Goal: Information Seeking & Learning: Learn about a topic

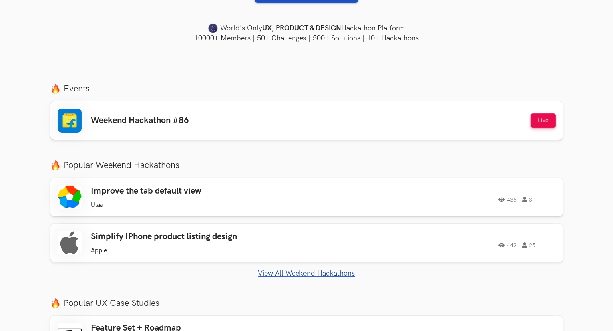
scroll to position [240, 0]
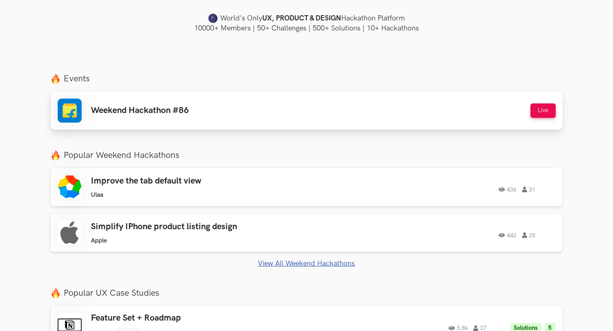
click at [177, 114] on h3 "Weekend Hackathon #86" at bounding box center [140, 110] width 98 height 10
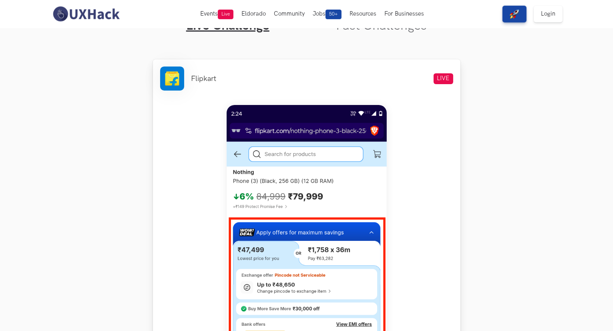
scroll to position [240, 0]
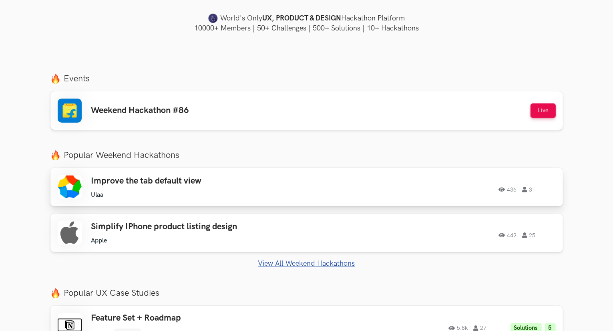
click at [302, 179] on h3 "Improve the tab default view" at bounding box center [205, 181] width 228 height 10
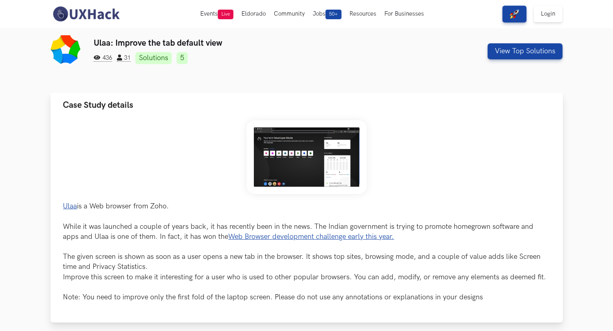
click at [308, 167] on img at bounding box center [307, 157] width 120 height 74
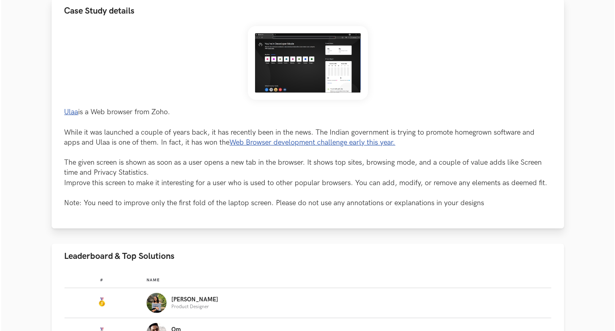
scroll to position [160, 0]
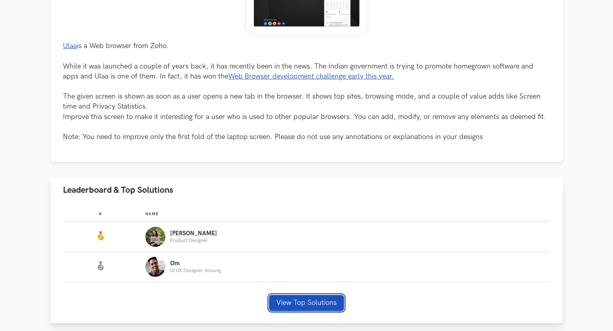
click at [282, 304] on button "View Top Solutions" at bounding box center [306, 303] width 75 height 16
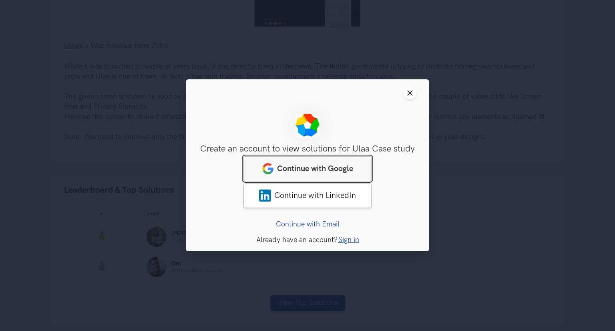
click at [320, 172] on span "Continue with Google" at bounding box center [315, 169] width 76 height 10
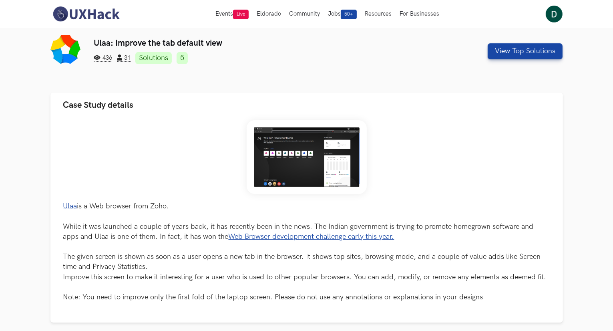
click at [163, 57] on link "Solutions" at bounding box center [153, 58] width 36 height 12
click at [187, 57] on link "5" at bounding box center [182, 58] width 11 height 12
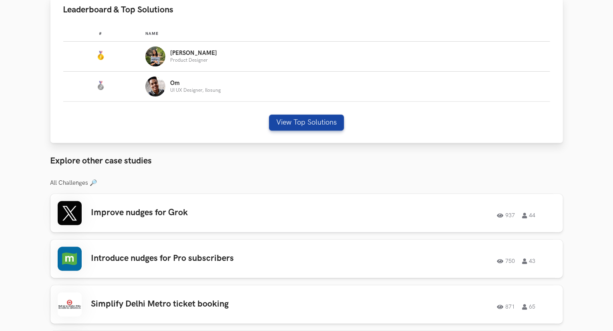
scroll to position [365, 0]
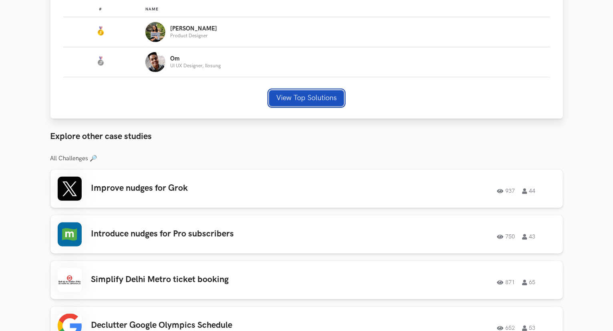
click at [283, 95] on button "View Top Solutions" at bounding box center [306, 98] width 75 height 16
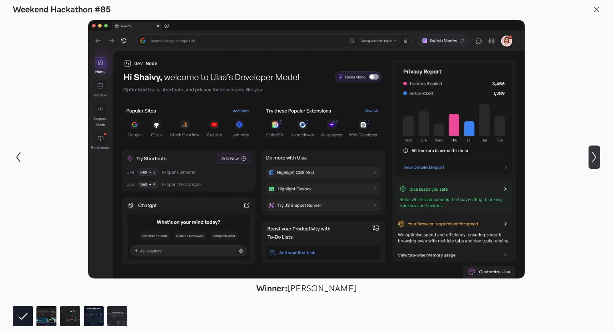
click at [590, 161] on icon "Show next slide" at bounding box center [595, 157] width 12 height 12
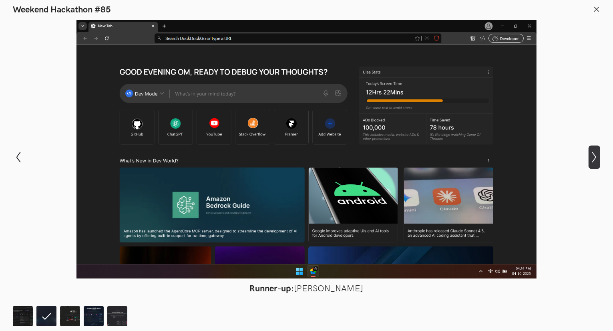
click at [590, 161] on icon "Show next slide" at bounding box center [595, 157] width 12 height 12
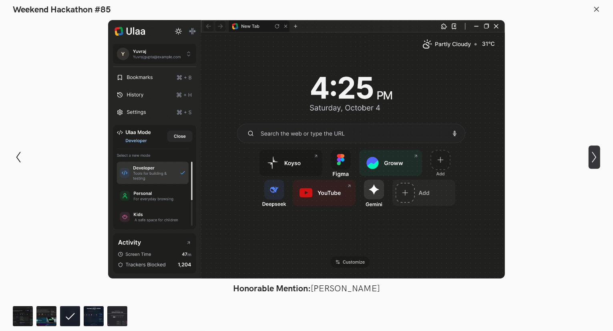
click at [590, 161] on icon "Show next slide" at bounding box center [595, 157] width 12 height 12
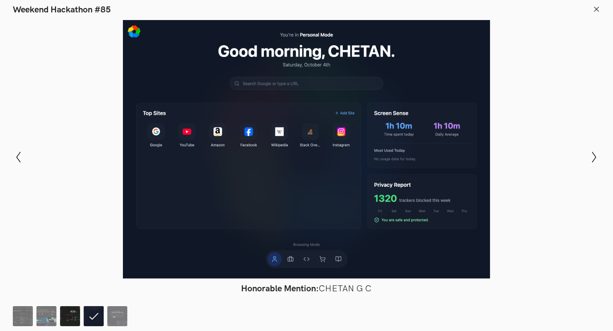
click at [78, 317] on img at bounding box center [70, 316] width 20 height 20
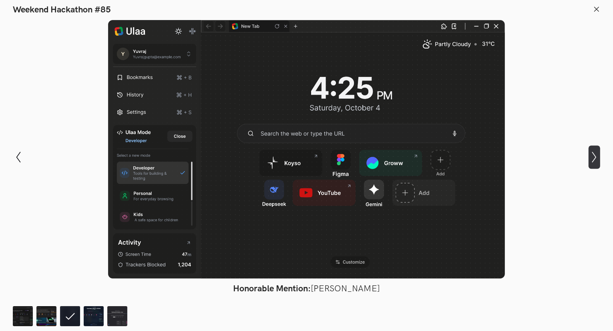
click at [592, 154] on icon "Show next slide" at bounding box center [595, 157] width 12 height 12
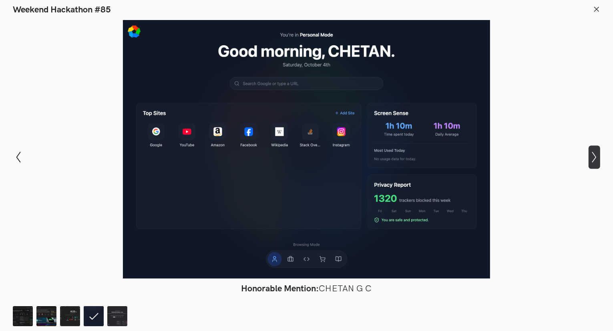
click at [592, 154] on icon "Show next slide" at bounding box center [595, 157] width 12 height 12
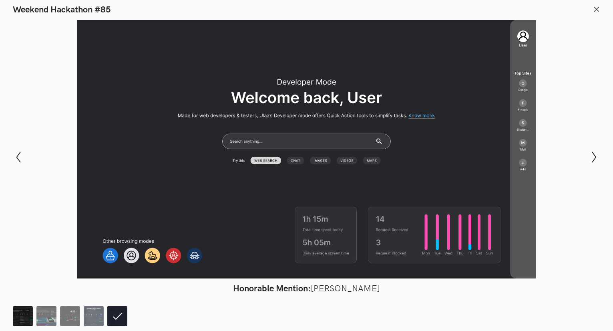
click at [17, 322] on img at bounding box center [23, 316] width 20 height 20
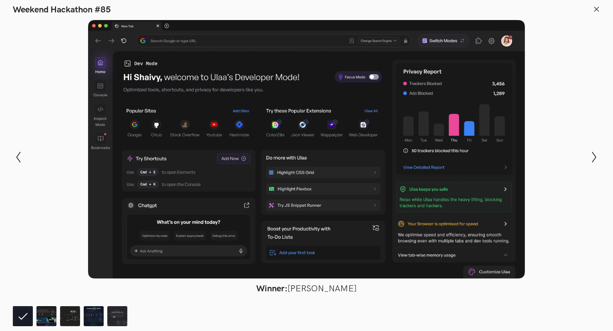
click at [596, 9] on icon at bounding box center [596, 9] width 7 height 7
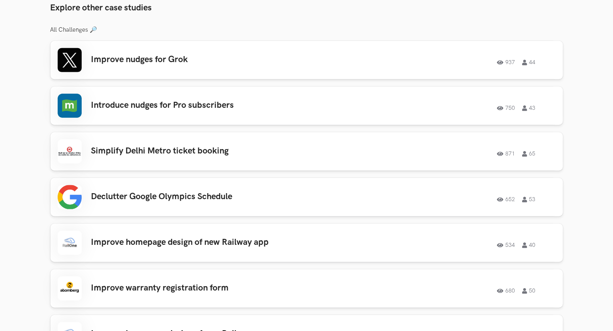
scroll to position [645, 0]
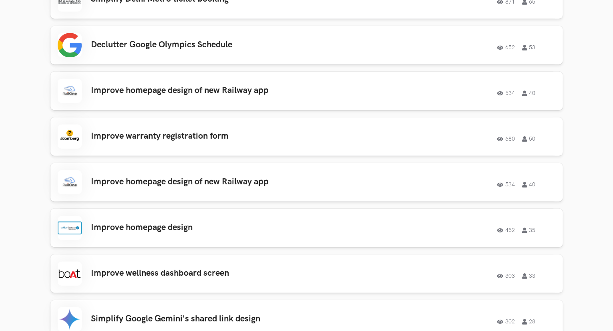
click at [341, 157] on ul "Improve nudges for Grok 937 44 937 44 Introduce nudges for Pro subscribers 750 …" at bounding box center [306, 228] width 513 height 678
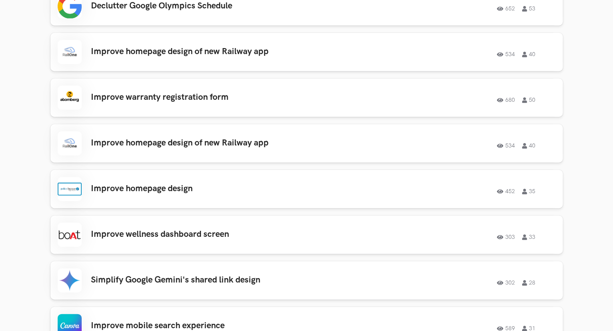
scroll to position [881, 0]
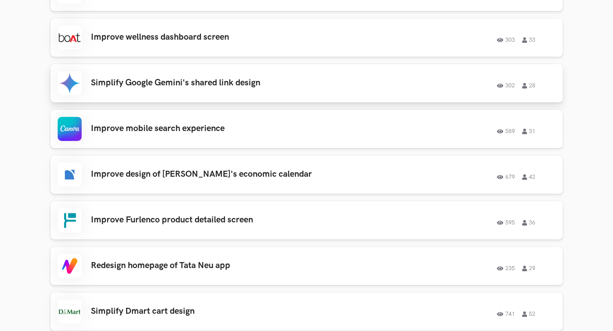
click at [296, 98] on link "Simplify Google Gemini's shared link design 302 28 302 28" at bounding box center [306, 83] width 513 height 38
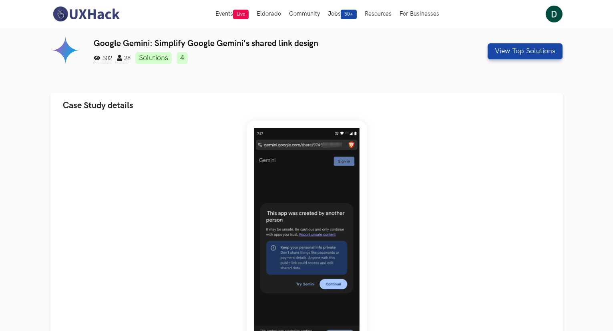
click at [147, 61] on link "Solutions" at bounding box center [153, 58] width 36 height 12
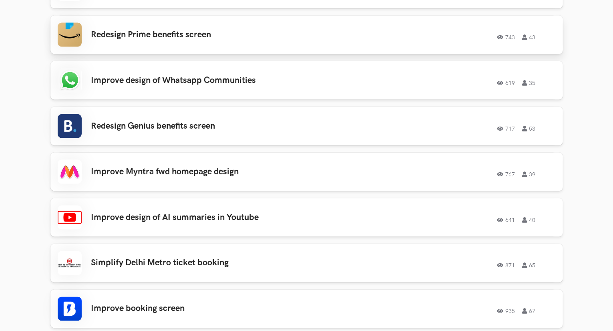
scroll to position [1302, 0]
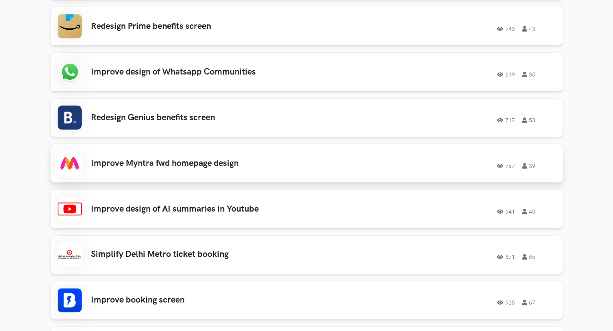
click at [236, 168] on h3 "Improve Myntra fwd homepage design" at bounding box center [205, 163] width 228 height 10
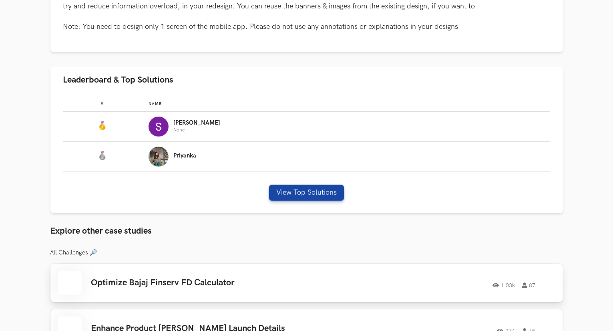
scroll to position [441, 0]
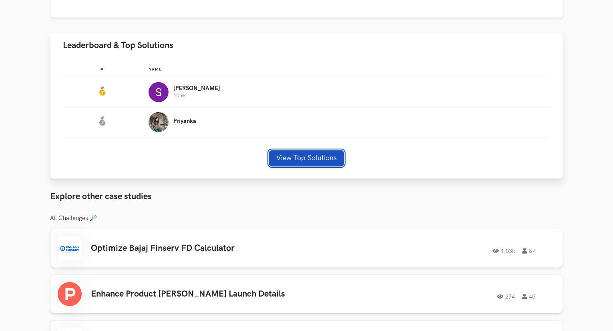
click at [294, 163] on button "View Top Solutions" at bounding box center [306, 158] width 75 height 16
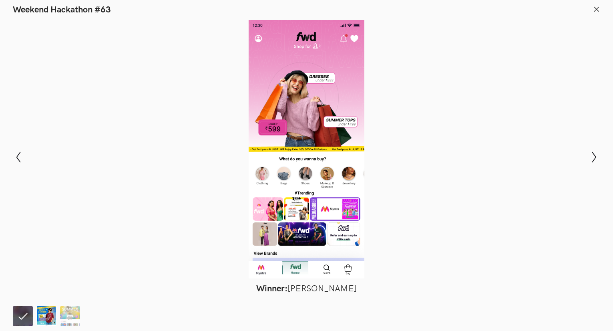
click at [48, 315] on img at bounding box center [46, 316] width 20 height 20
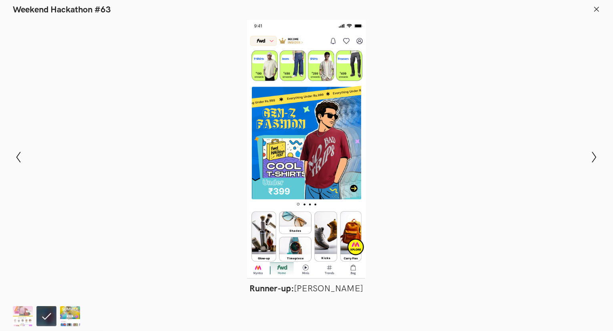
click at [71, 314] on img at bounding box center [70, 316] width 20 height 20
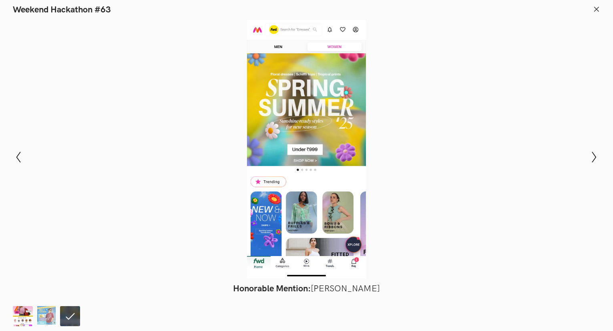
click at [22, 314] on img at bounding box center [23, 316] width 20 height 20
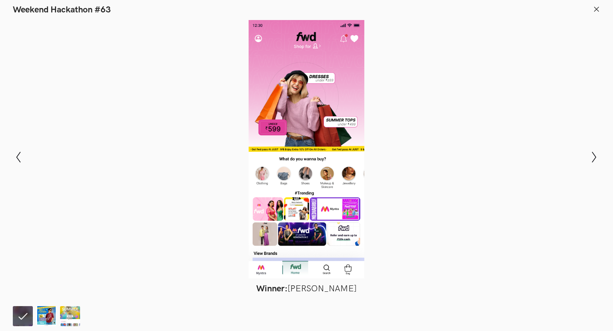
click at [598, 7] on icon at bounding box center [596, 9] width 7 height 7
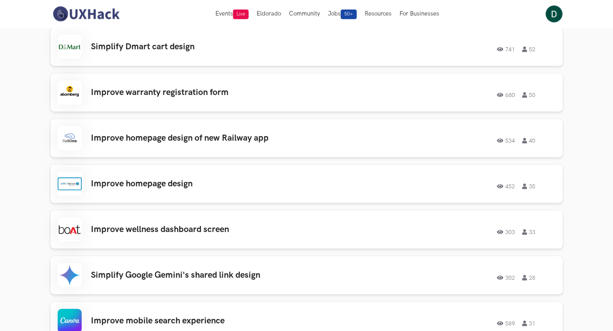
scroll to position [761, 0]
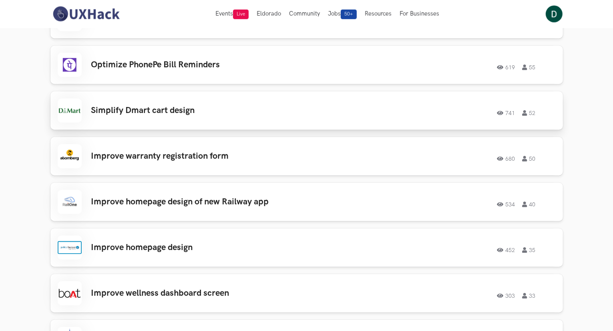
click at [303, 106] on h3 "Simplify Dmart cart design" at bounding box center [205, 110] width 228 height 10
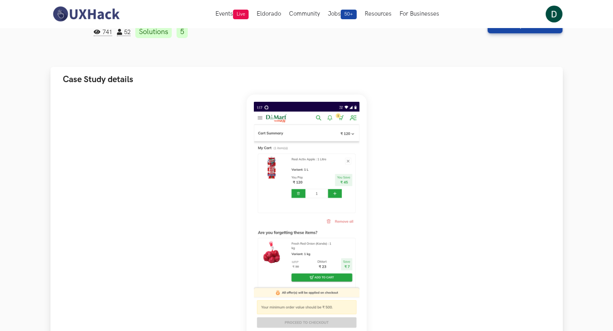
scroll to position [40, 0]
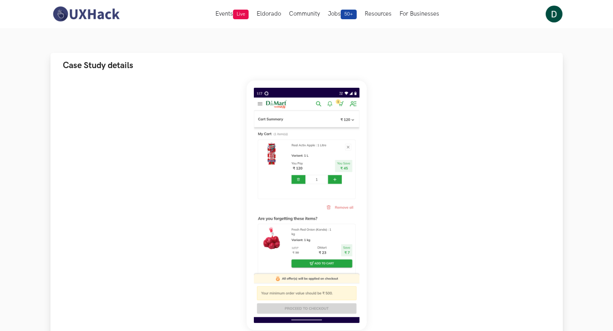
click at [306, 160] on img at bounding box center [307, 206] width 120 height 250
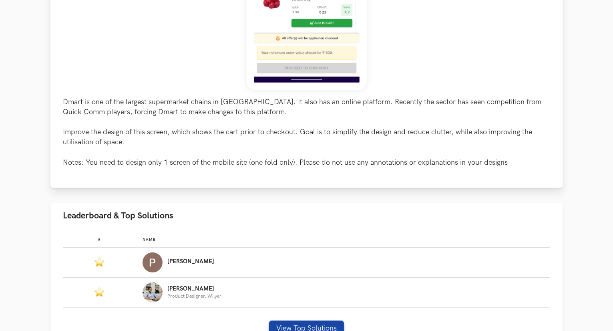
scroll to position [561, 0]
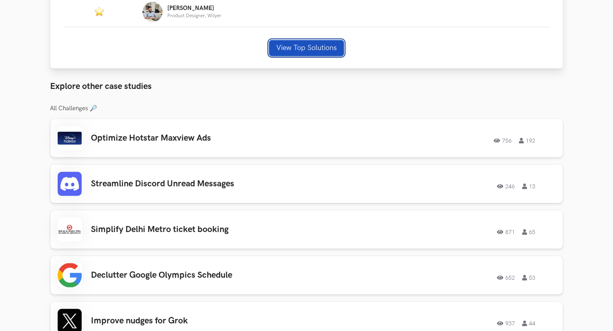
click at [317, 40] on div "# Name #: Name: [PERSON_NAME] #: Name: [PERSON_NAME] Product Designer, Wilyer V…" at bounding box center [306, 8] width 513 height 121
click at [322, 52] on button "View Top Solutions" at bounding box center [306, 48] width 75 height 16
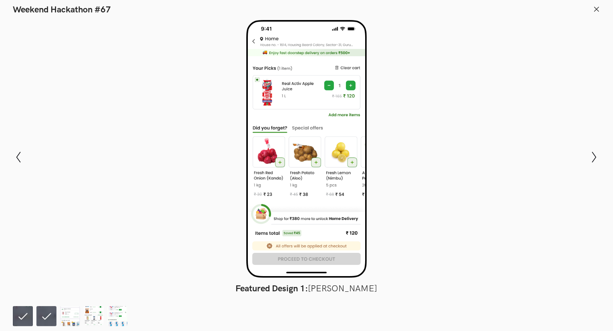
click at [534, 41] on div at bounding box center [306, 149] width 555 height 258
click at [599, 4] on header "Weekend Hackathon #67" at bounding box center [306, 7] width 613 height 15
drag, startPoint x: 591, startPoint y: 12, endPoint x: 595, endPoint y: 10, distance: 4.5
click at [595, 10] on header "Weekend Hackathon #67" at bounding box center [306, 7] width 613 height 15
click at [595, 10] on icon at bounding box center [596, 9] width 7 height 7
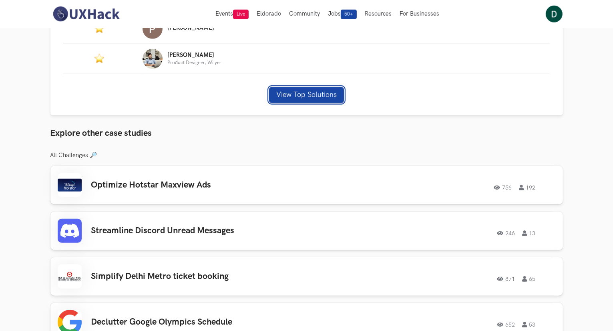
scroll to position [441, 0]
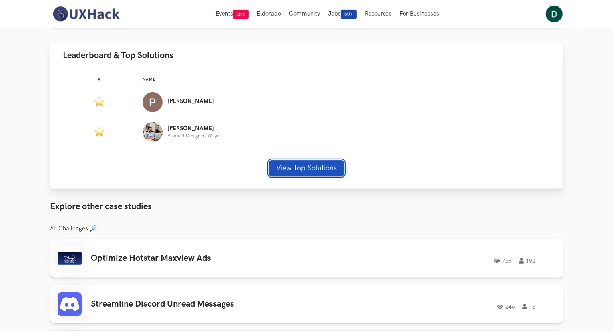
click at [287, 169] on button "View Top Solutions" at bounding box center [306, 168] width 75 height 16
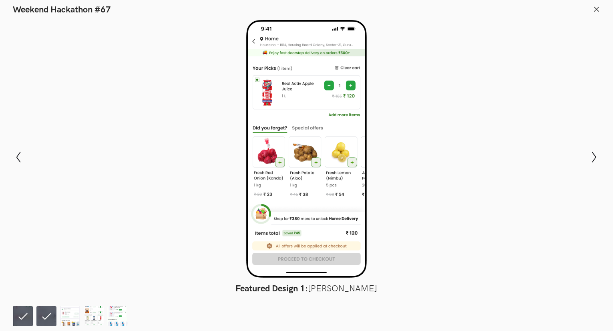
click at [598, 7] on icon at bounding box center [596, 9] width 7 height 7
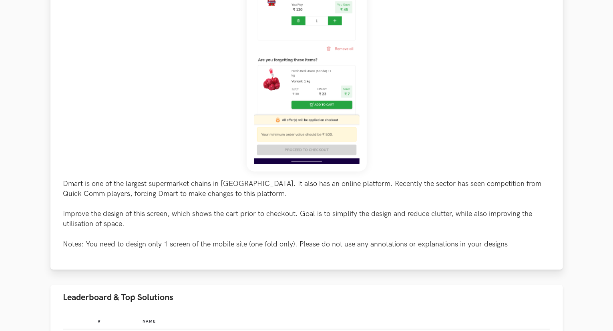
scroll to position [200, 0]
